Goal: Task Accomplishment & Management: Complete application form

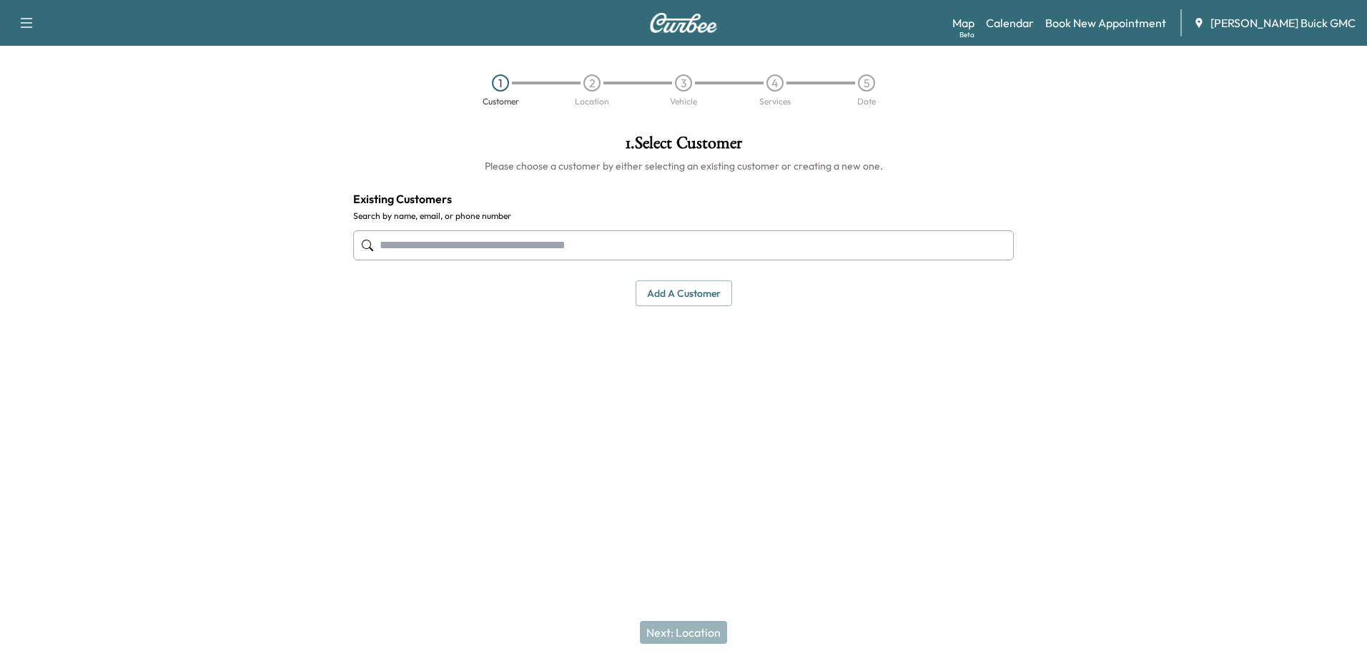
click at [477, 247] on input "text" at bounding box center [683, 245] width 661 height 30
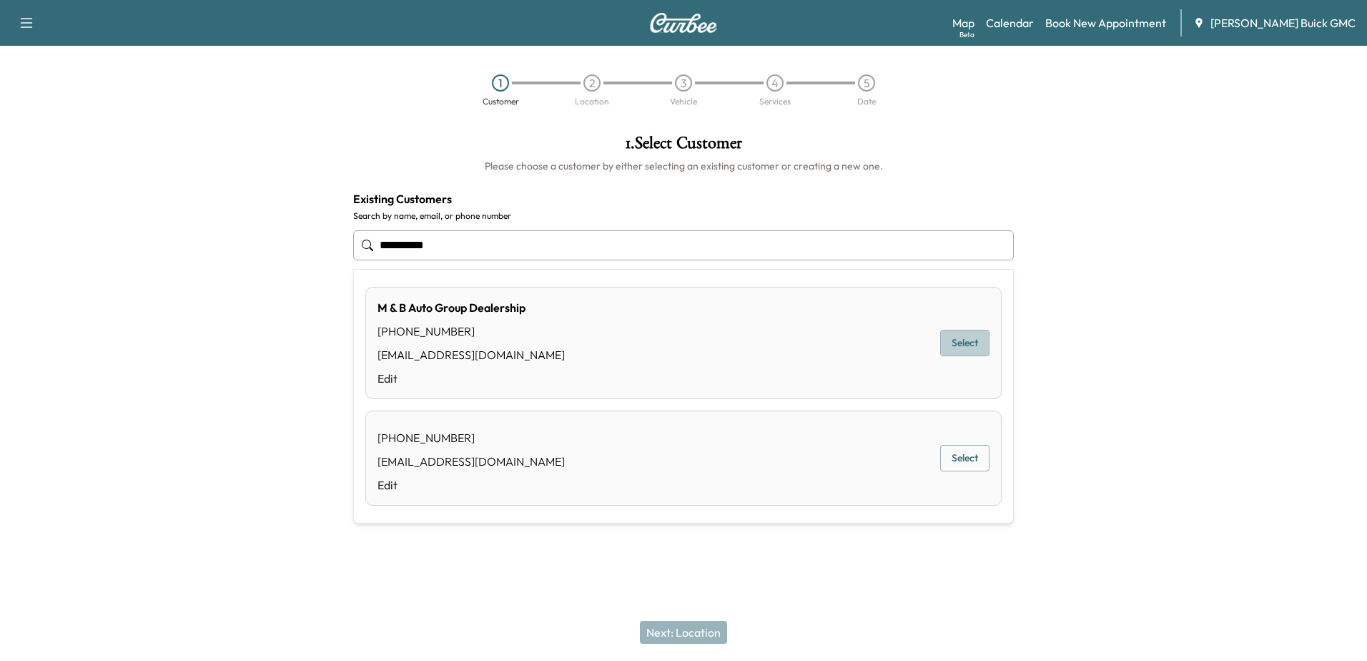
click at [974, 352] on button "Select" at bounding box center [964, 343] width 49 height 26
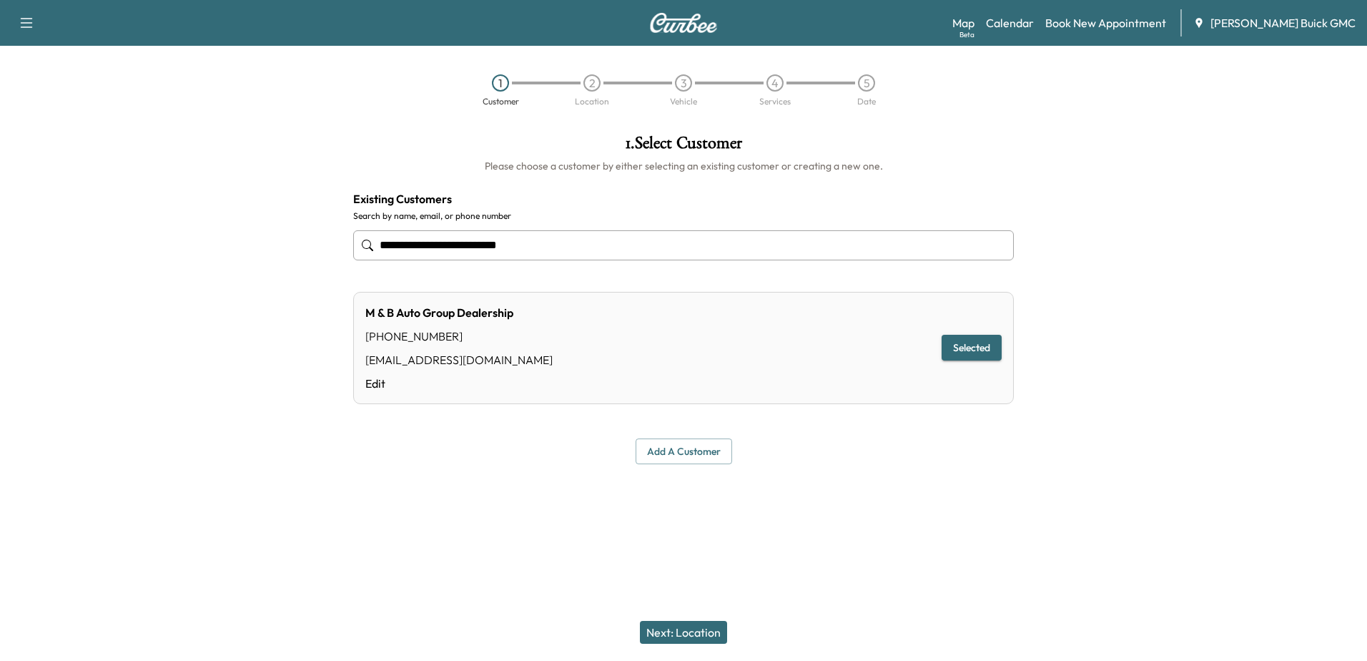
type input "**********"
click at [705, 632] on button "Next: Location" at bounding box center [683, 632] width 87 height 23
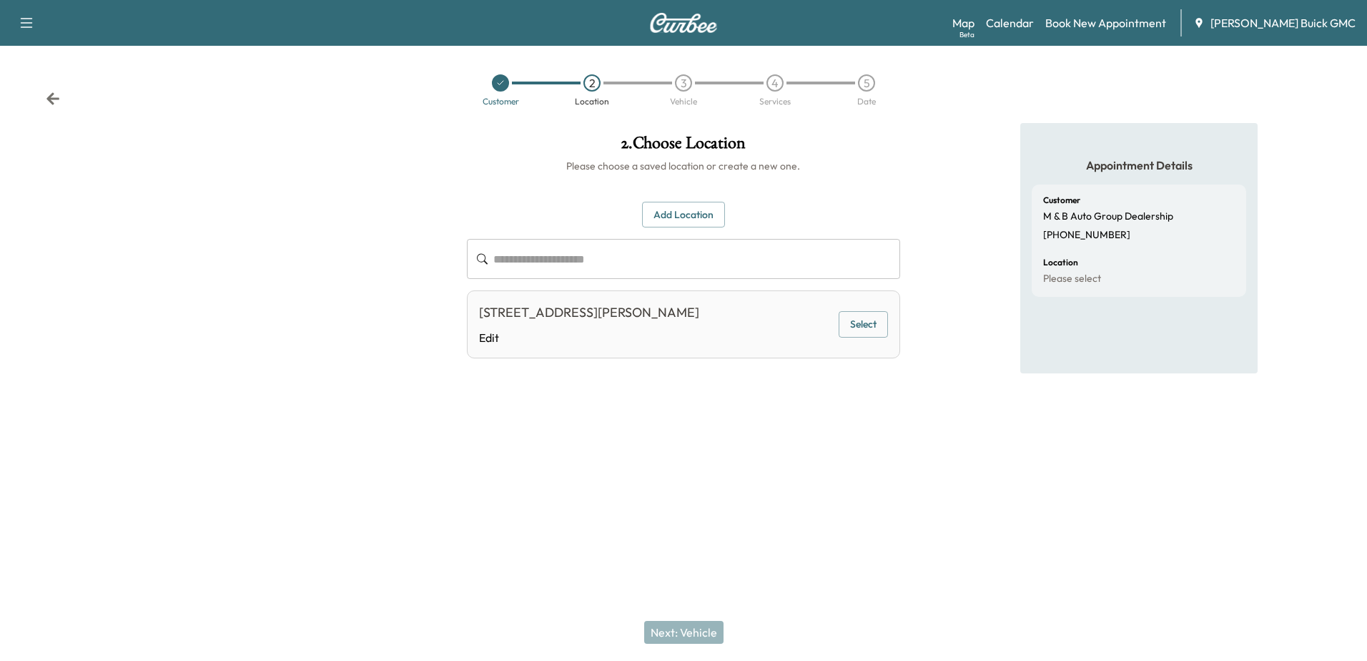
click at [864, 327] on button "Select" at bounding box center [863, 324] width 49 height 26
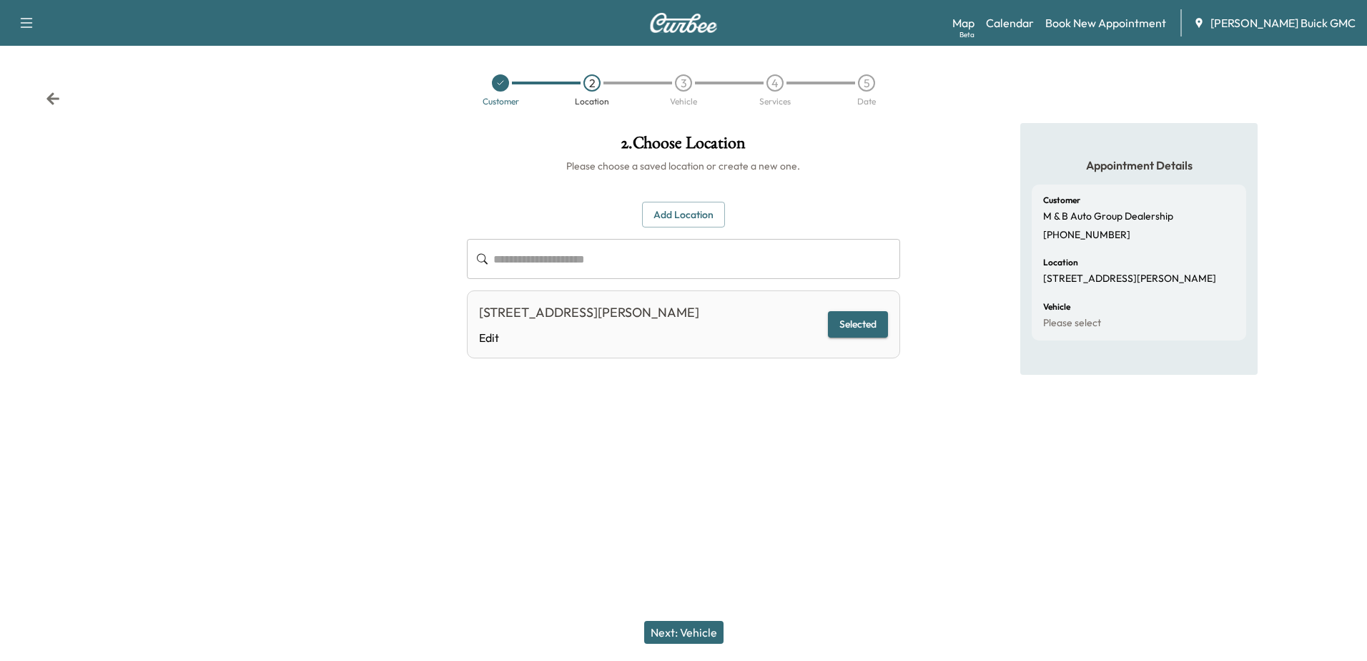
click at [689, 633] on button "Next: Vehicle" at bounding box center [683, 632] width 79 height 23
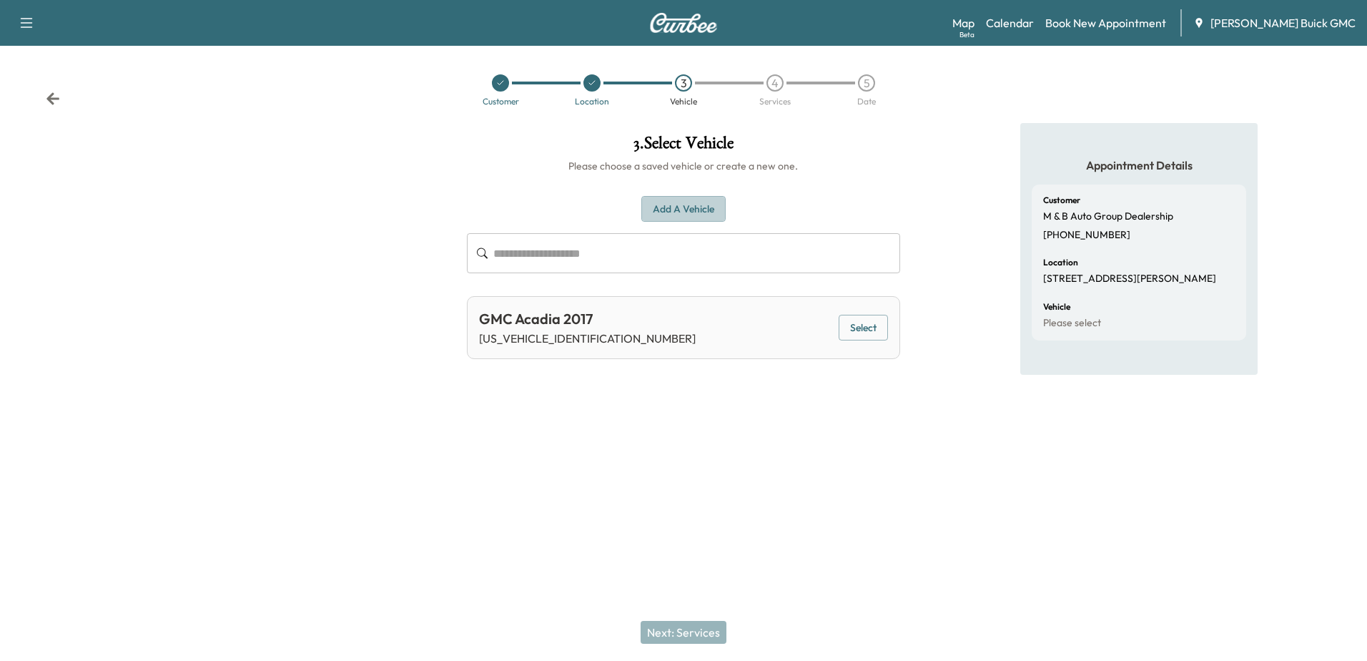
click at [698, 202] on button "Add a Vehicle" at bounding box center [683, 209] width 84 height 26
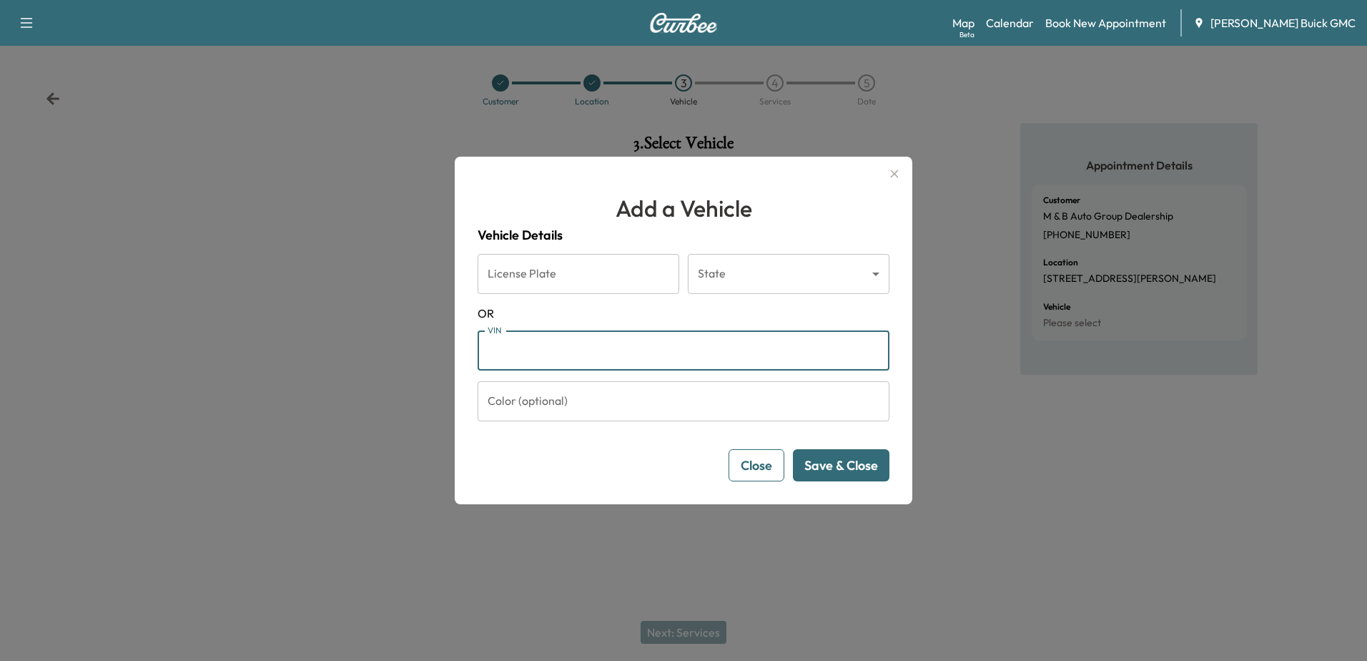
drag, startPoint x: 544, startPoint y: 357, endPoint x: 834, endPoint y: 302, distance: 294.6
click at [548, 355] on input "VIN" at bounding box center [684, 350] width 412 height 40
click at [632, 349] on input "VIN" at bounding box center [684, 350] width 412 height 40
type input "**********"
drag, startPoint x: 851, startPoint y: 468, endPoint x: 997, endPoint y: 577, distance: 181.9
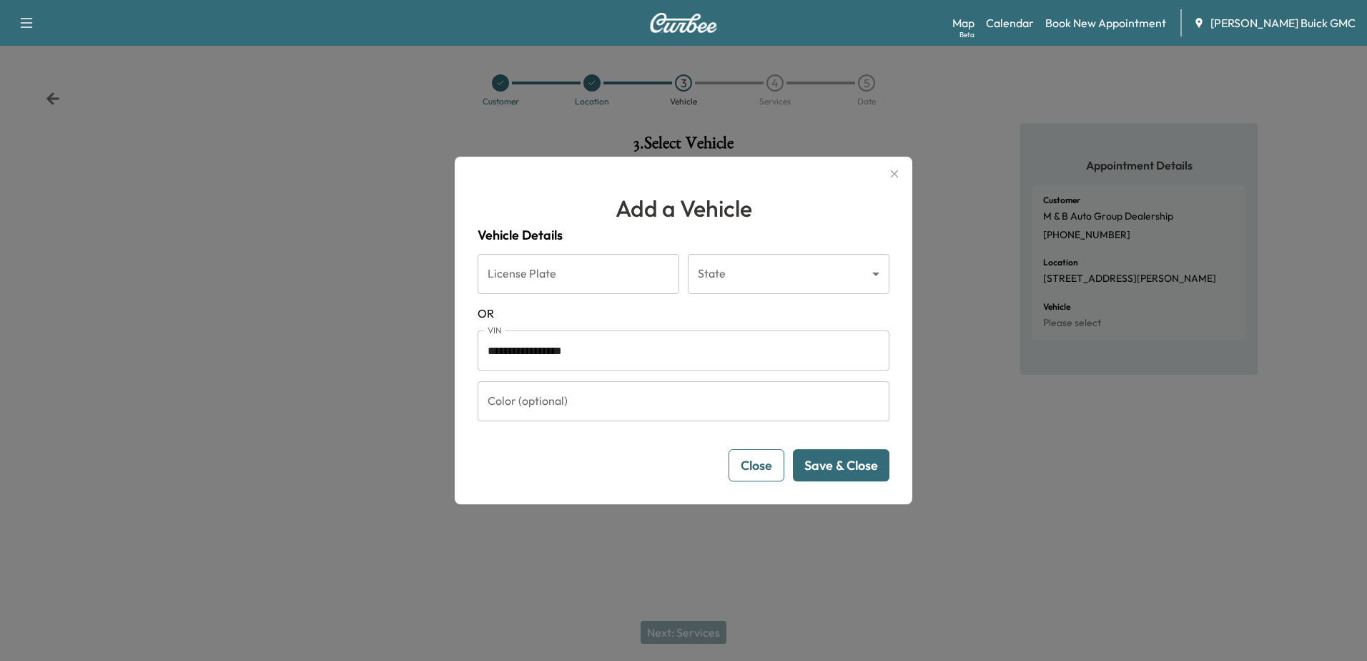
click at [852, 468] on button "Save & Close" at bounding box center [841, 465] width 97 height 32
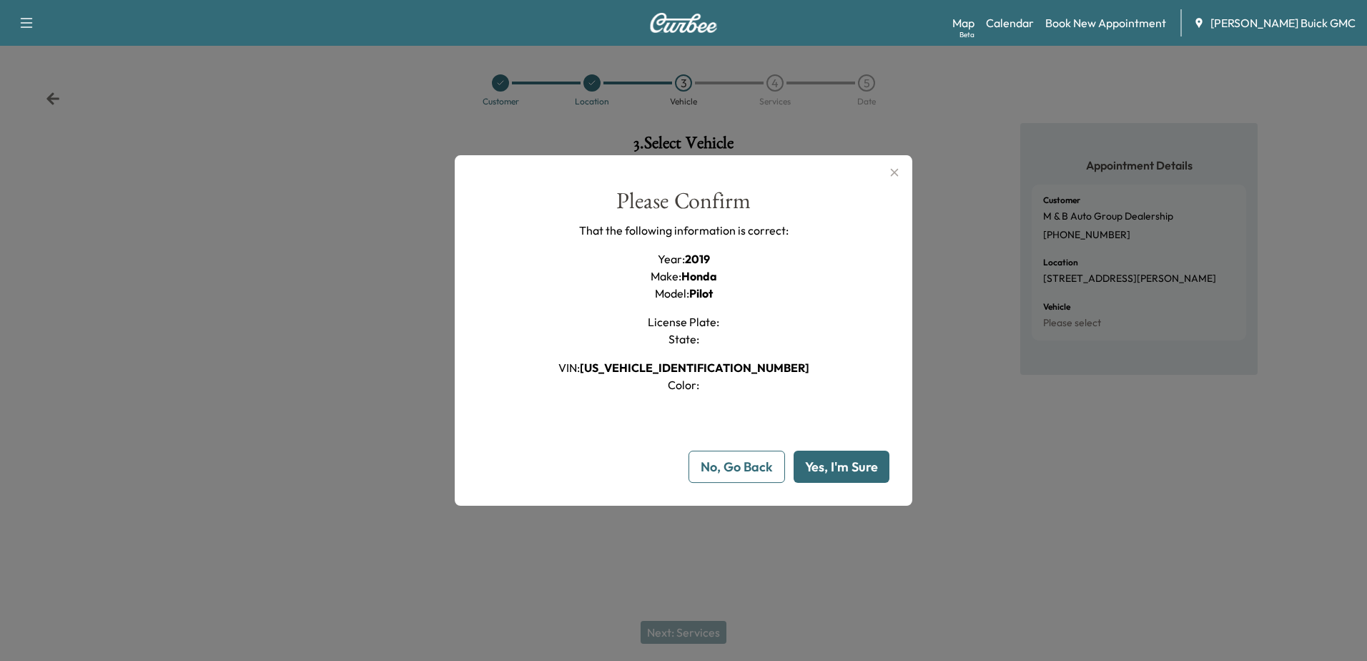
click at [851, 464] on button "Yes, I'm Sure" at bounding box center [842, 466] width 96 height 32
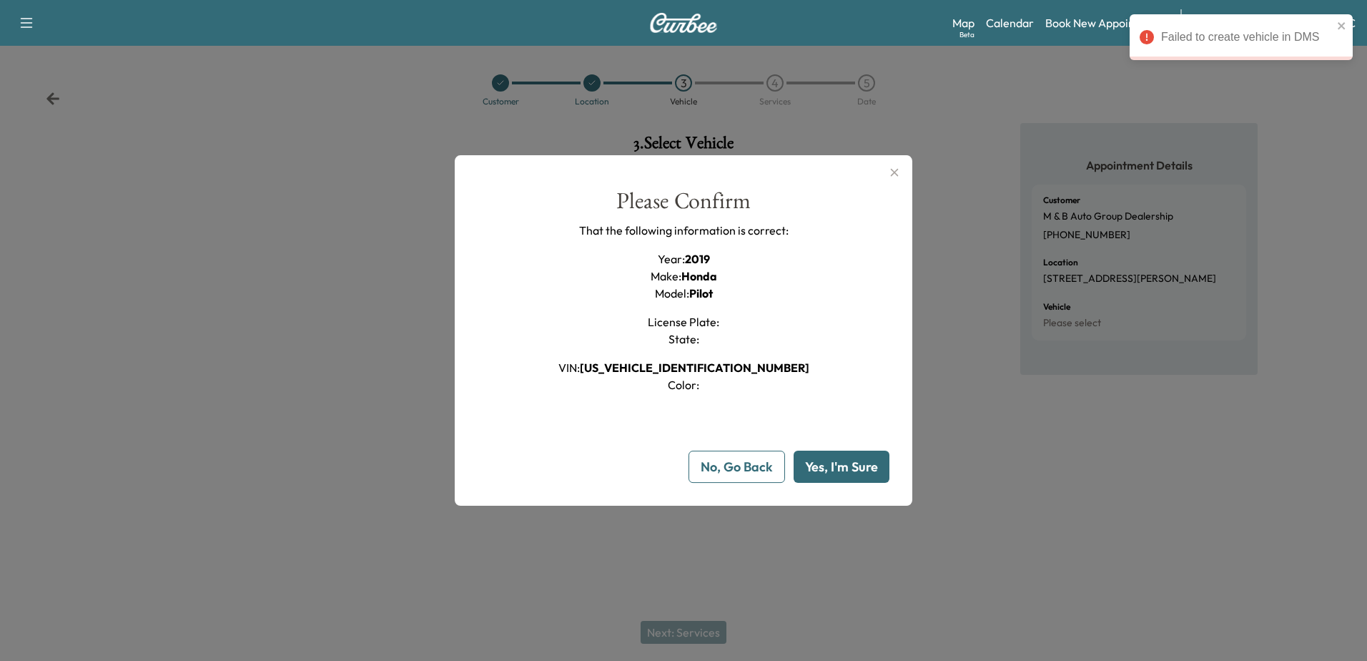
click at [726, 367] on span "[US_VEHICLE_IDENTIFICATION_NUMBER]" at bounding box center [694, 367] width 229 height 14
copy span "[US_VEHICLE_IDENTIFICATION_NUMBER]"
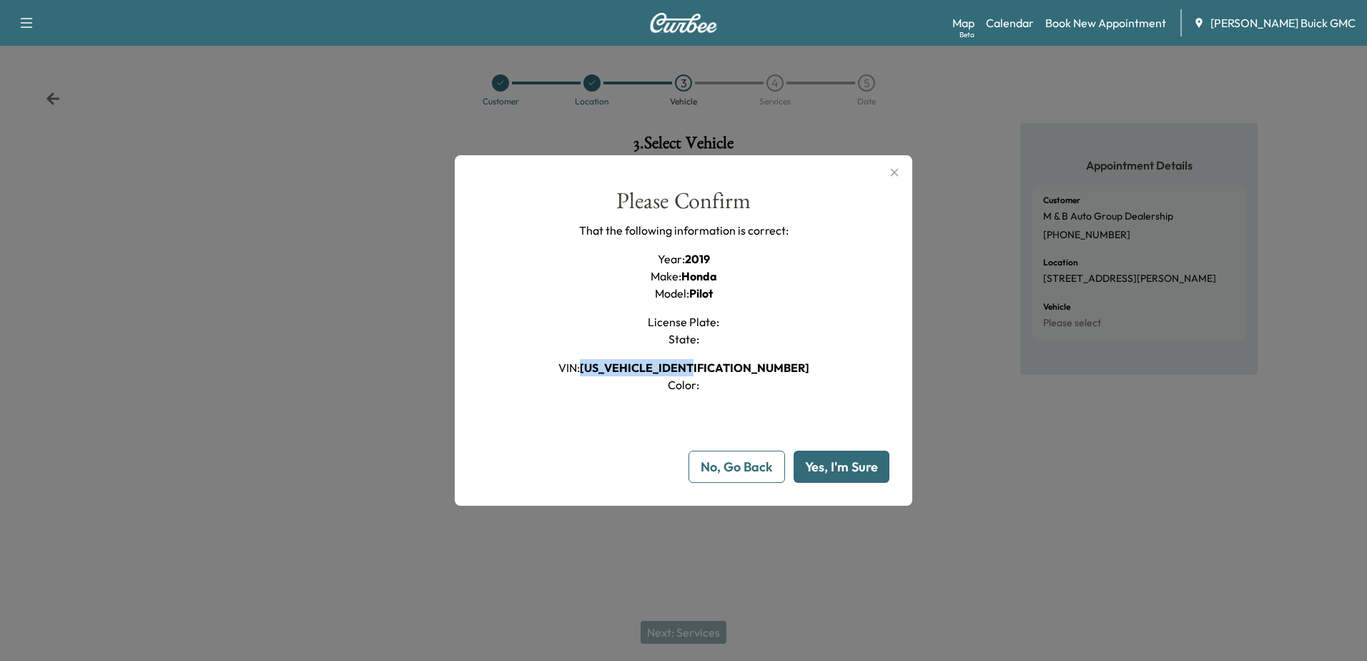
click at [836, 469] on button "Yes, I'm Sure" at bounding box center [842, 466] width 96 height 32
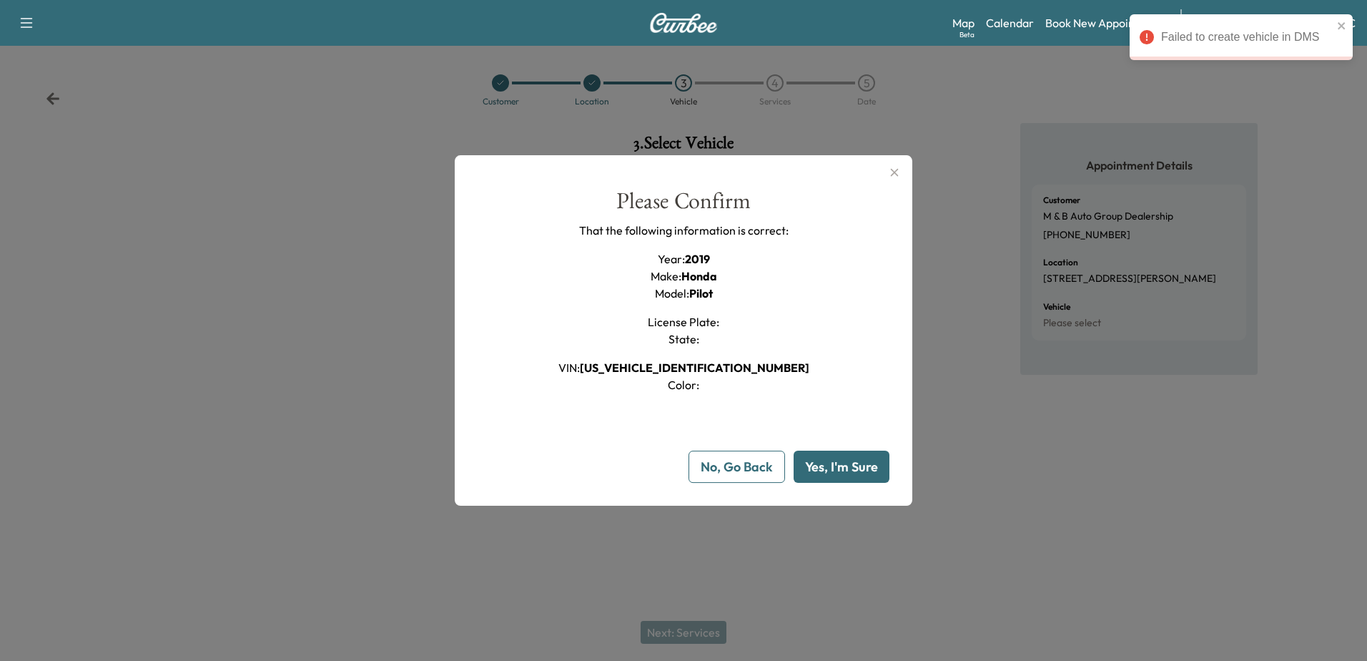
click at [894, 177] on icon "button" at bounding box center [894, 172] width 17 height 17
